Goal: Task Accomplishment & Management: Use online tool/utility

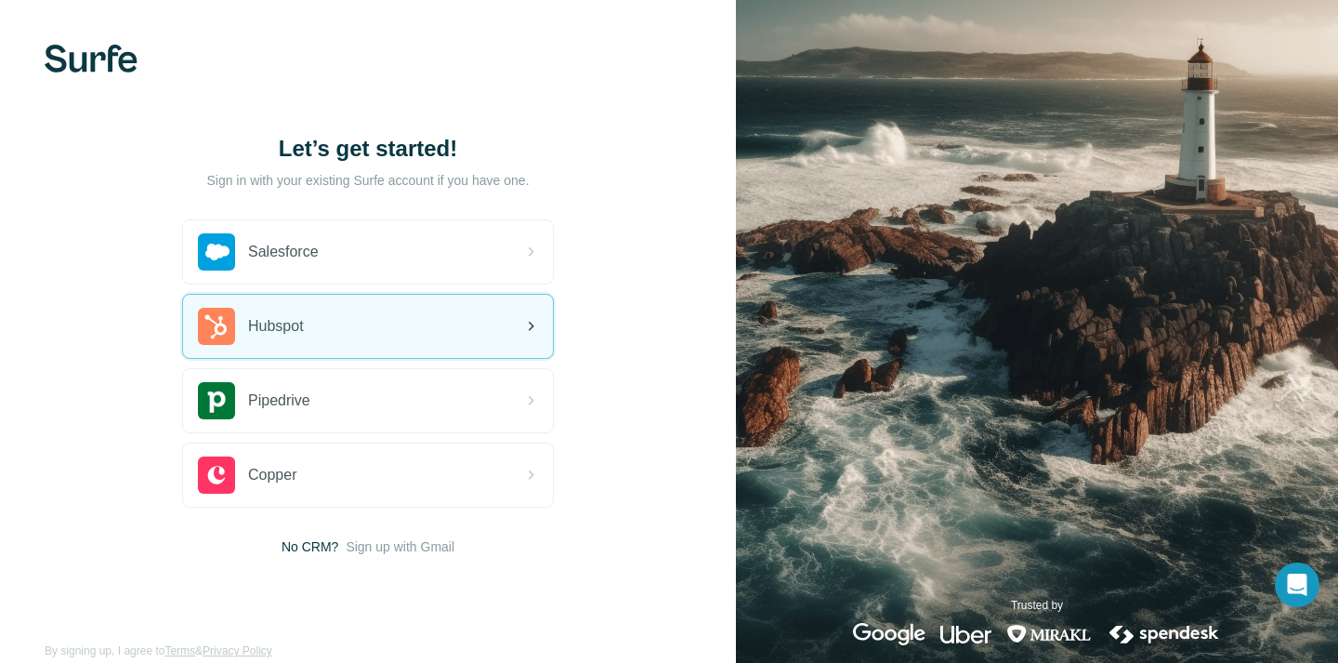
click at [402, 335] on div "Hubspot" at bounding box center [368, 326] width 370 height 63
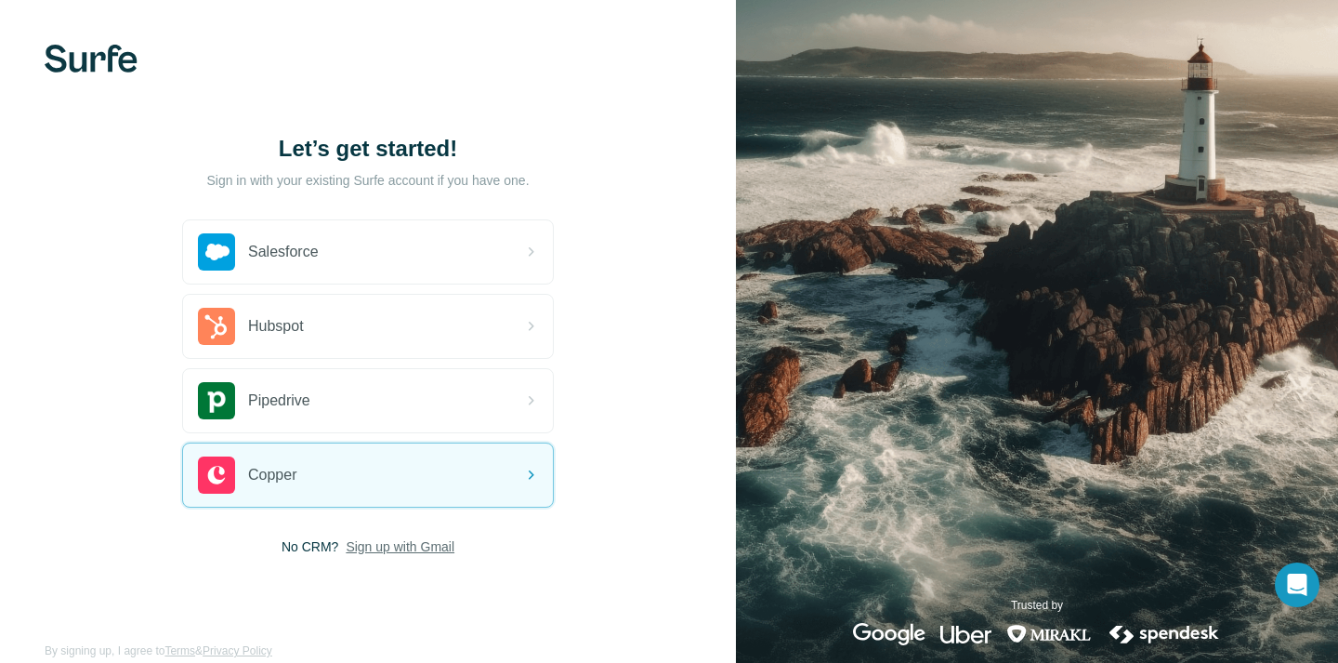
click at [394, 547] on span "Sign up with Gmail" at bounding box center [400, 546] width 109 height 19
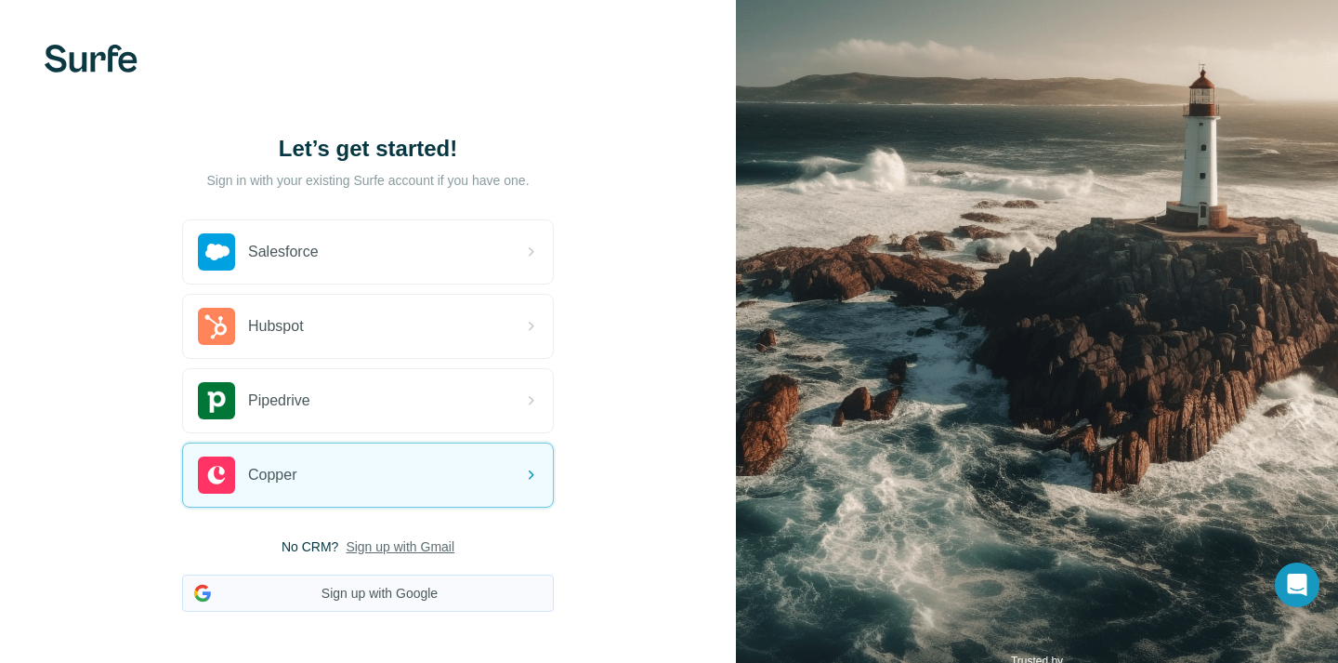
click at [381, 591] on button "Sign up with Google" at bounding box center [368, 592] width 372 height 37
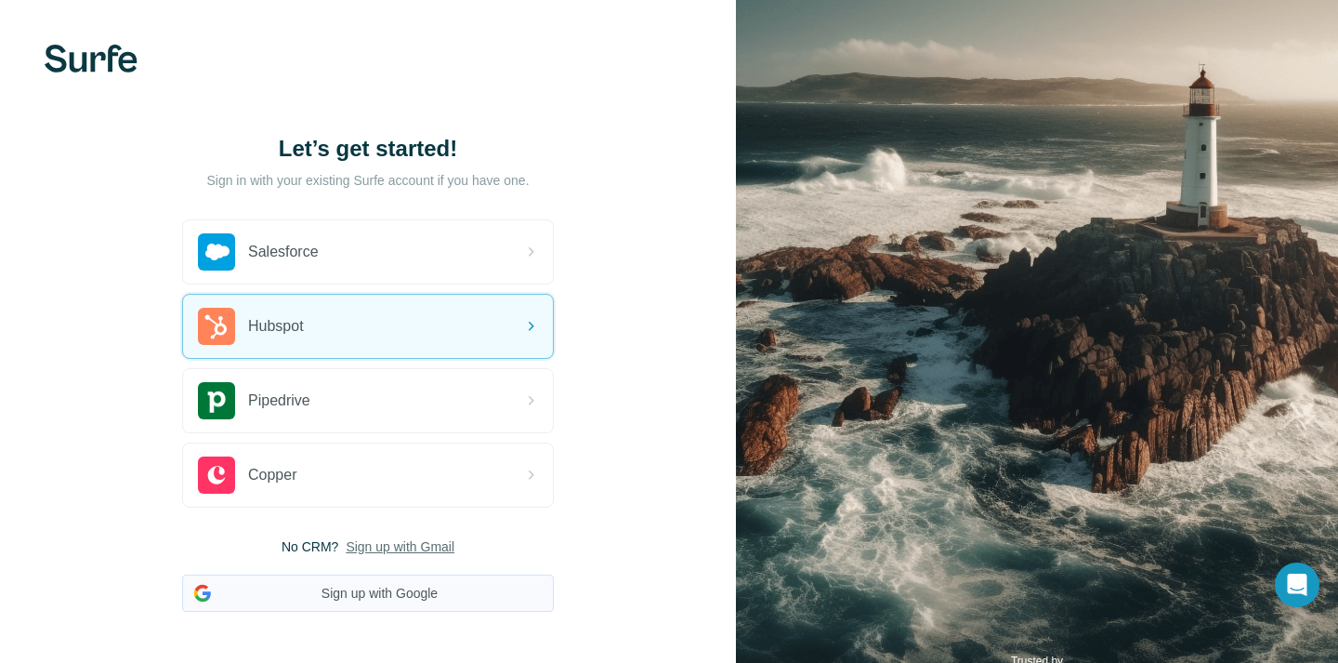
click at [385, 594] on button "Sign up with Google" at bounding box center [368, 592] width 372 height 37
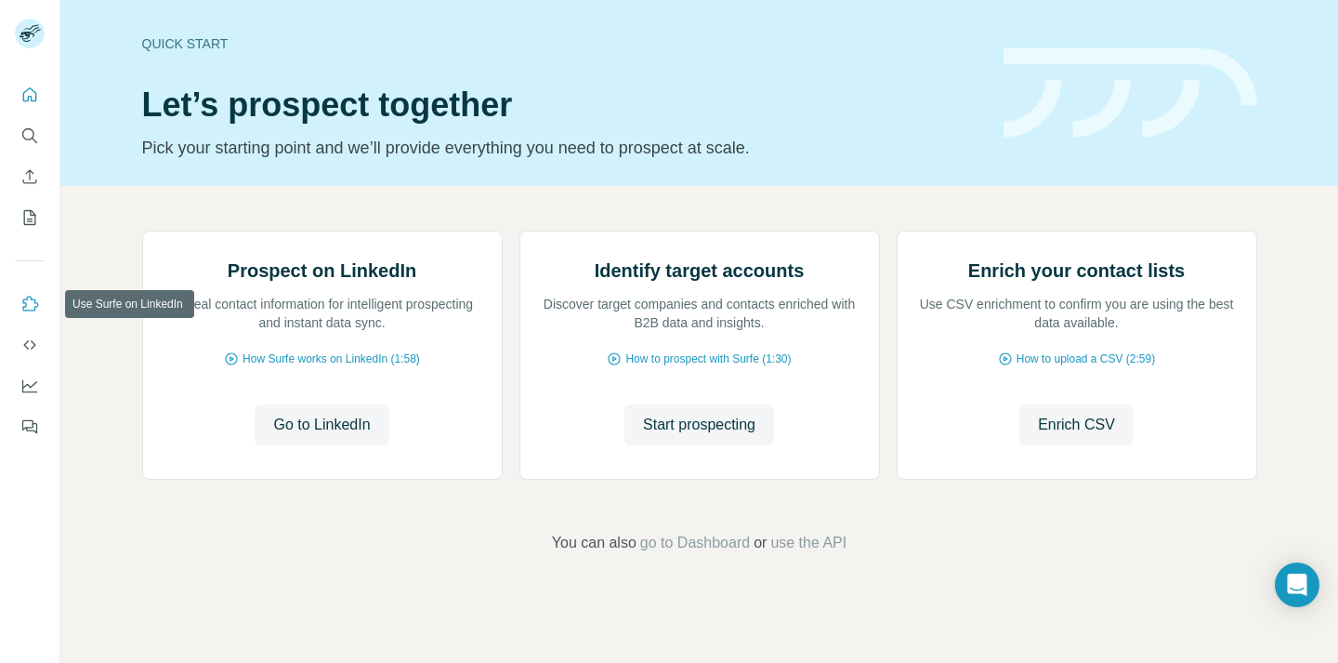
click at [27, 297] on icon "Use Surfe on LinkedIn" at bounding box center [31, 303] width 16 height 15
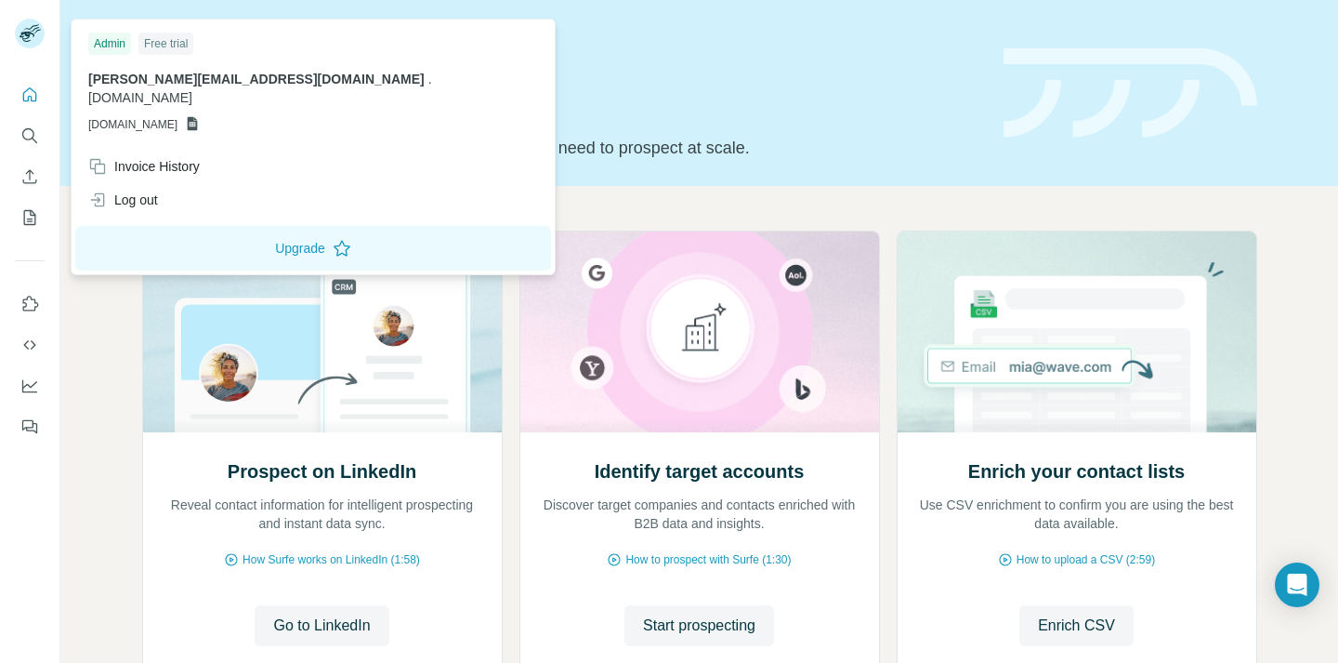
click at [23, 37] on rect at bounding box center [30, 34] width 30 height 30
click at [29, 35] on icon at bounding box center [27, 37] width 15 height 10
click at [35, 98] on icon "Quick start" at bounding box center [30, 94] width 14 height 14
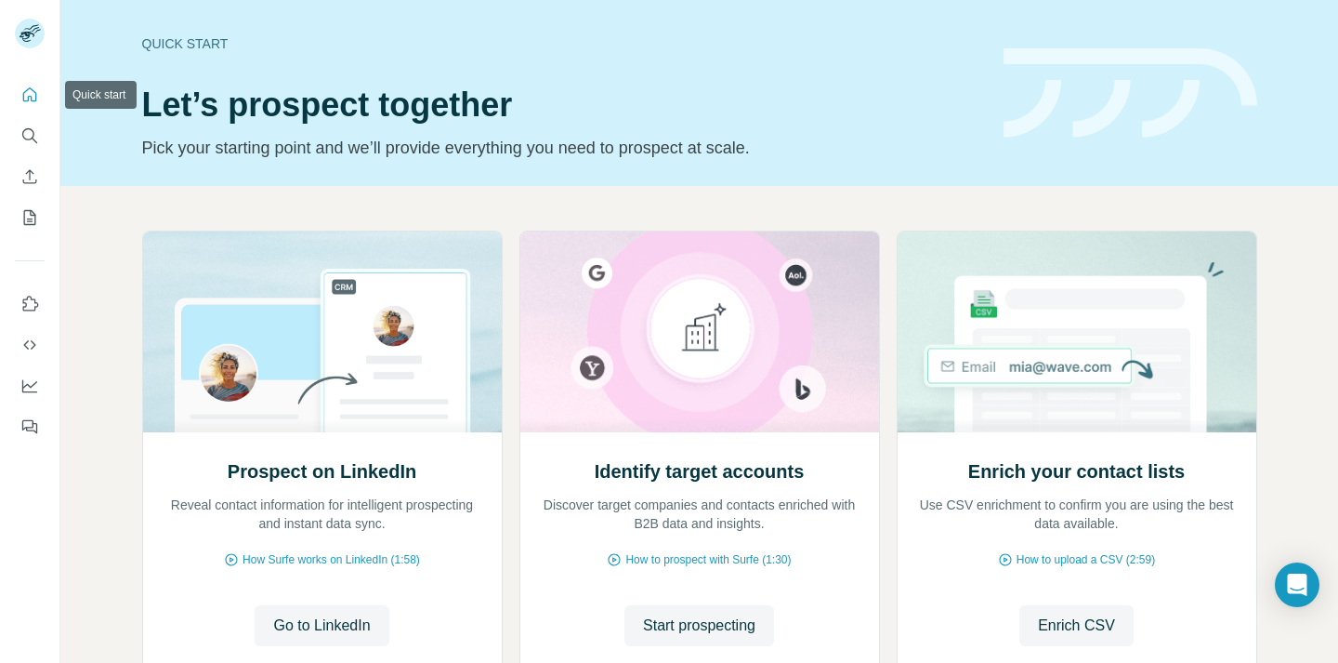
click at [35, 98] on icon "Quick start" at bounding box center [30, 94] width 14 height 14
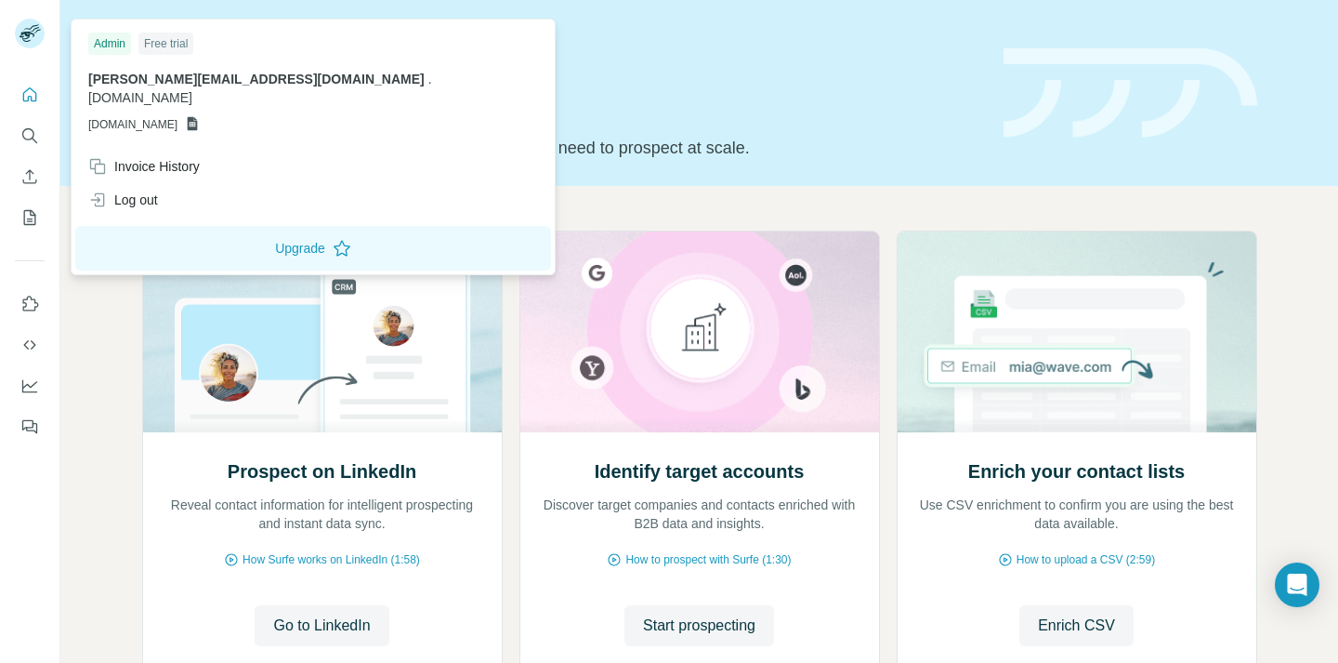
click at [19, 30] on rect at bounding box center [30, 34] width 30 height 30
click at [22, 393] on icon "Dashboard" at bounding box center [29, 385] width 19 height 19
